Goal: Transaction & Acquisition: Download file/media

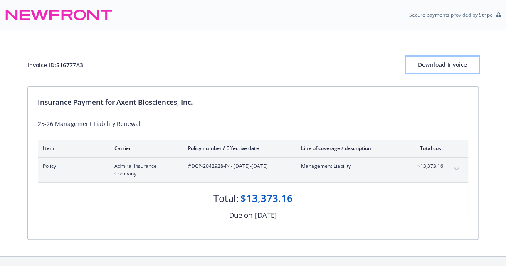
click at [444, 63] on div "Download Invoice" at bounding box center [442, 65] width 73 height 16
